Goal: Check status: Check status

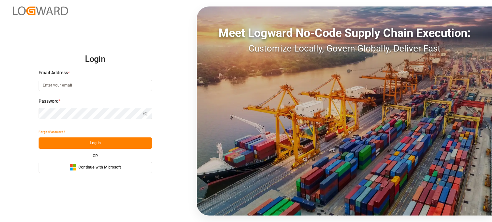
click at [88, 164] on div "Microsoft Logo Continue with Microsoft" at bounding box center [95, 167] width 52 height 7
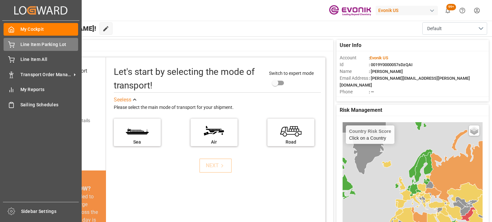
click at [20, 43] on span "Line Item Parking Lot" at bounding box center [49, 44] width 58 height 7
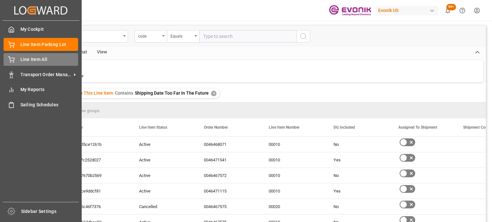
click at [20, 60] on div "Line Item All Line Item All" at bounding box center [41, 59] width 75 height 13
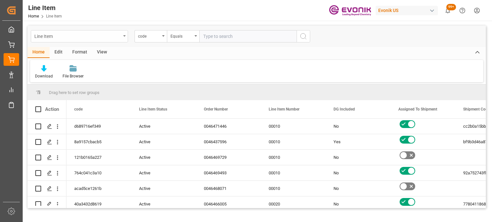
click at [121, 37] on div "Line Item" at bounding box center [79, 36] width 97 height 12
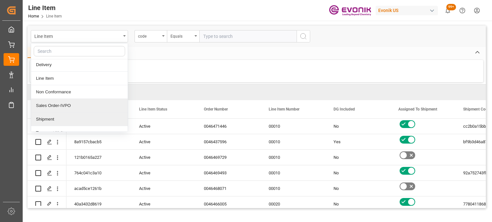
scroll to position [23, 0]
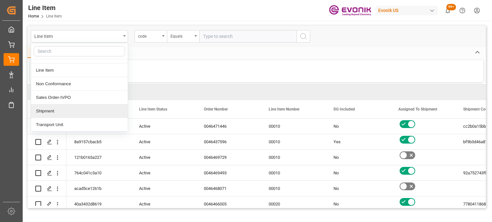
click at [79, 114] on div "Shipment" at bounding box center [79, 111] width 97 height 14
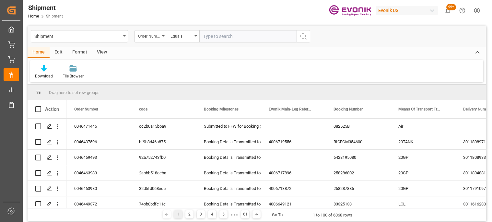
click at [236, 38] on input "text" at bounding box center [247, 36] width 97 height 12
type input "2007109677"
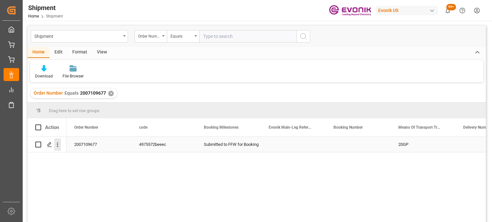
click at [60, 144] on icon "open menu" at bounding box center [57, 144] width 7 height 7
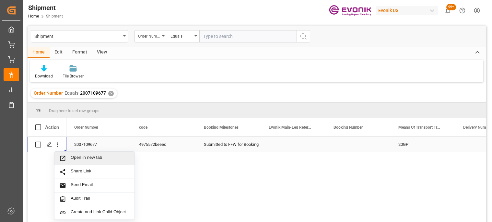
click at [70, 158] on span "Press SPACE to select this row." at bounding box center [64, 158] width 11 height 7
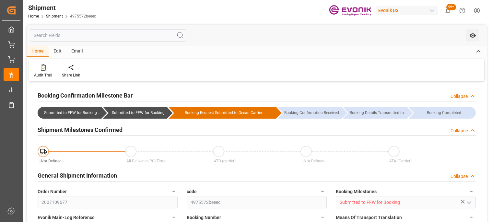
type input "AC Containerline"
type input "AC Containerline GmbH"
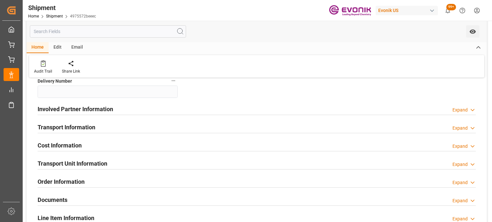
scroll to position [162, 0]
click at [461, 182] on div "Expand" at bounding box center [460, 183] width 15 height 7
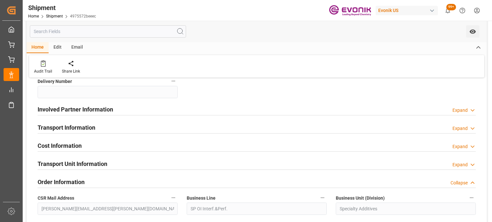
scroll to position [259, 0]
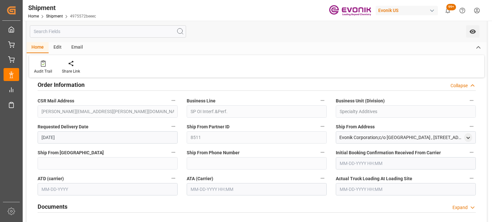
click at [468, 89] on div "Order Information Collapse" at bounding box center [257, 84] width 438 height 12
